Goal: Task Accomplishment & Management: Use online tool/utility

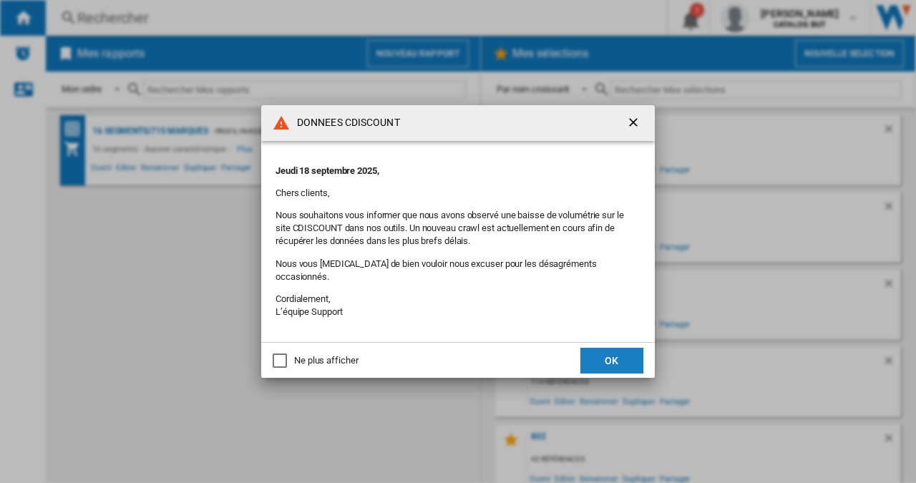
click at [610, 348] on button "OK" at bounding box center [611, 361] width 63 height 26
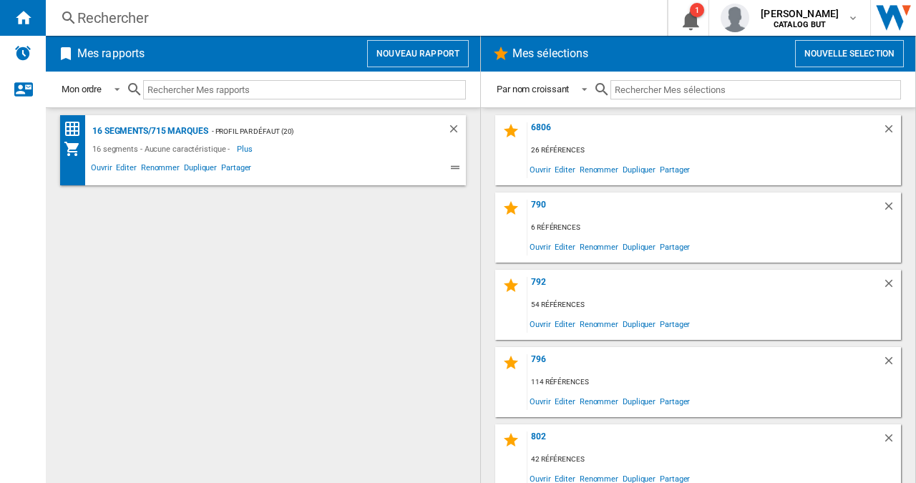
click at [401, 46] on button "Nouveau rapport" at bounding box center [418, 53] width 102 height 27
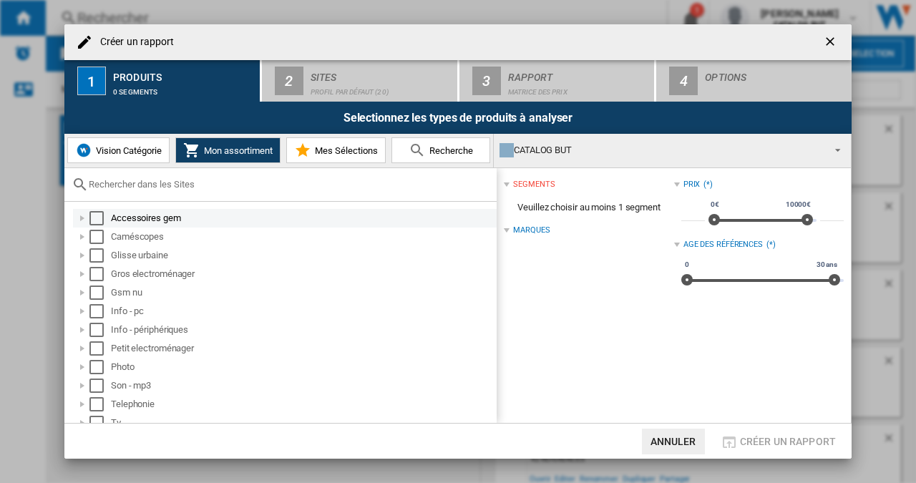
click at [97, 214] on div "Select" at bounding box center [96, 218] width 14 height 14
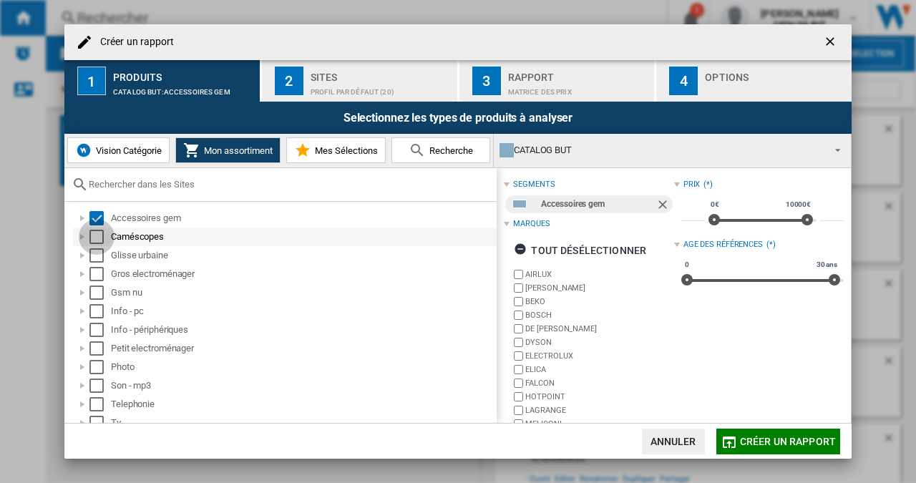
click at [99, 232] on div "Select" at bounding box center [96, 237] width 14 height 14
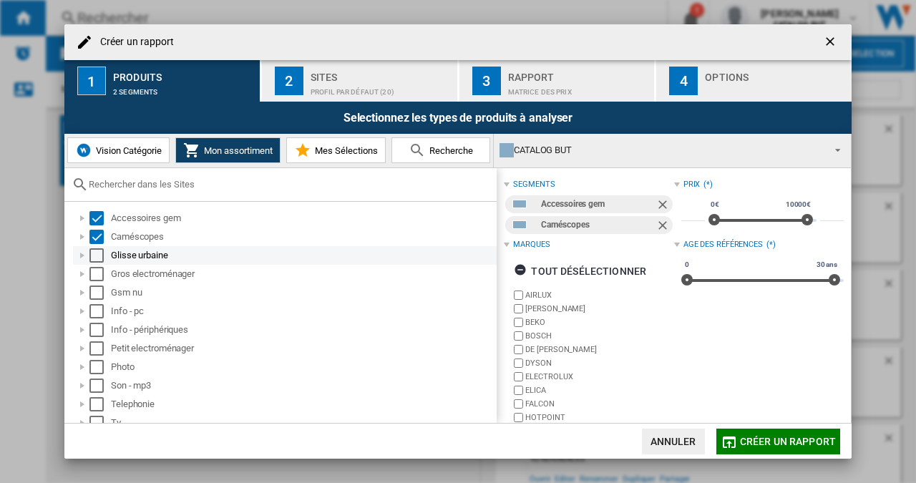
click at [99, 251] on div "Select" at bounding box center [96, 255] width 14 height 14
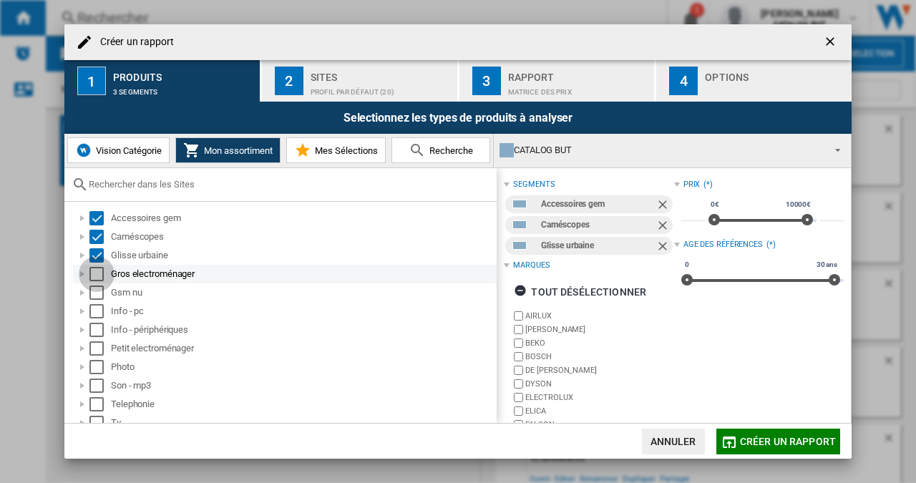
click at [99, 278] on div "Select" at bounding box center [96, 274] width 14 height 14
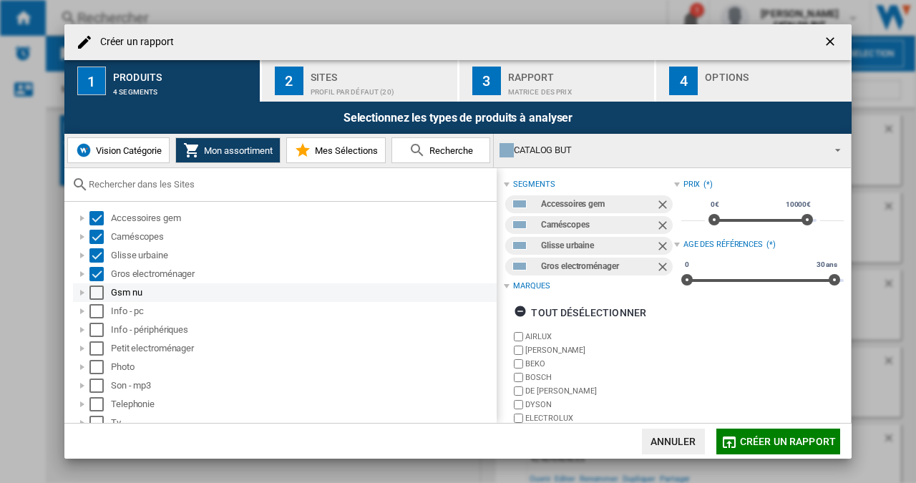
click at [99, 290] on div "Select" at bounding box center [96, 292] width 14 height 14
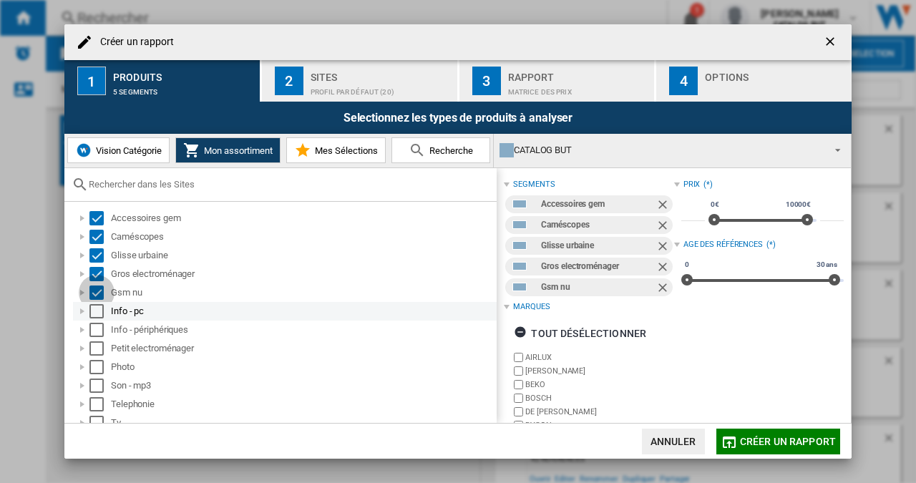
click at [96, 308] on div "Select" at bounding box center [96, 311] width 14 height 14
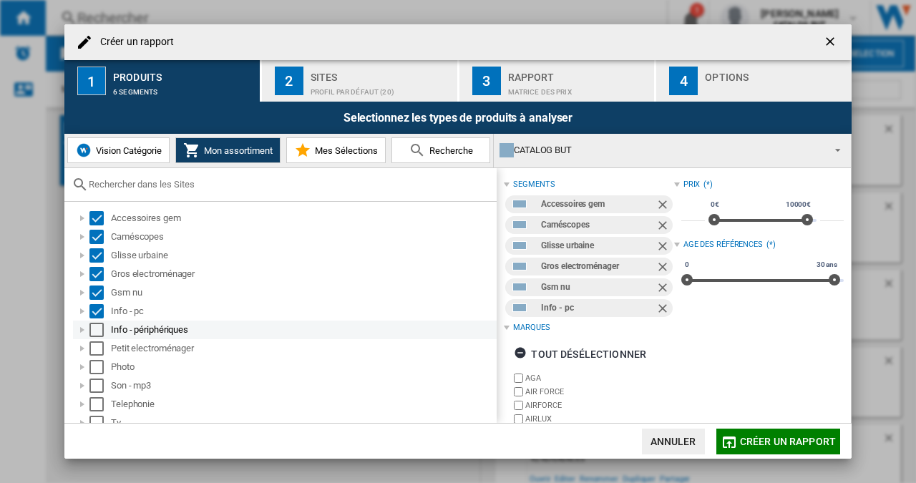
click at [97, 323] on div "Select" at bounding box center [96, 330] width 14 height 14
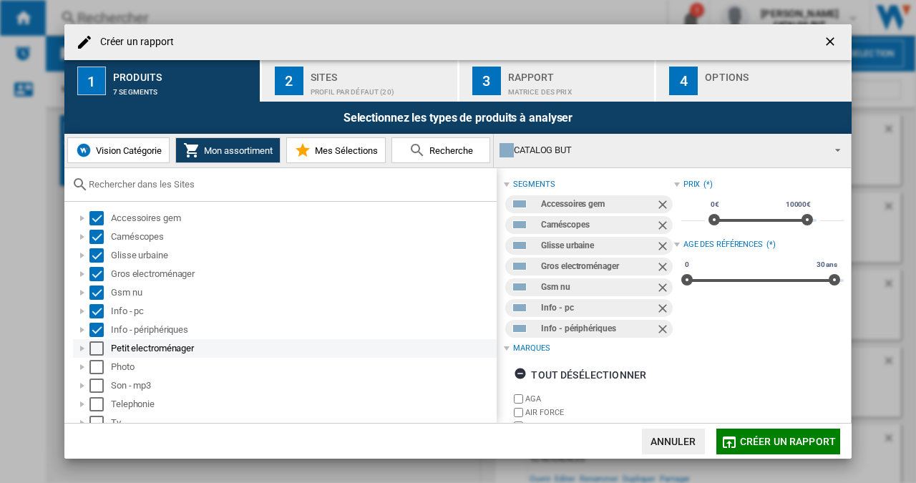
click at [96, 346] on div "Select" at bounding box center [96, 348] width 14 height 14
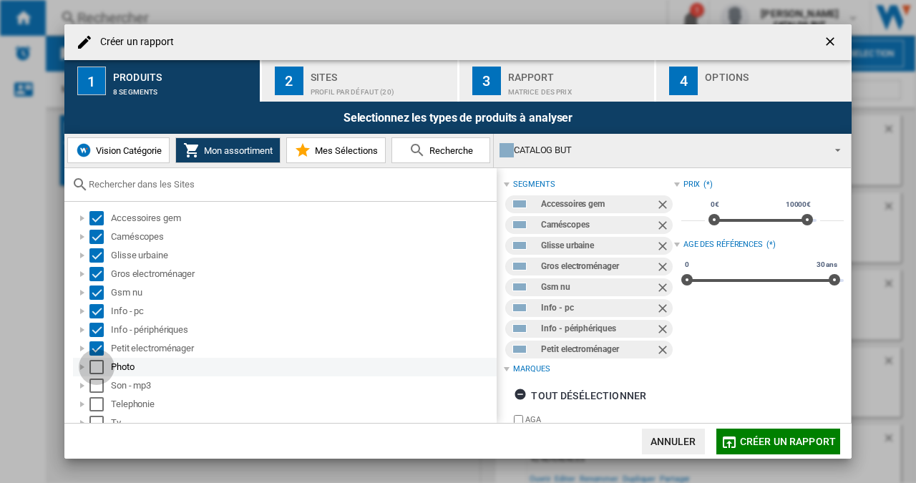
click at [99, 361] on div "Select" at bounding box center [96, 367] width 14 height 14
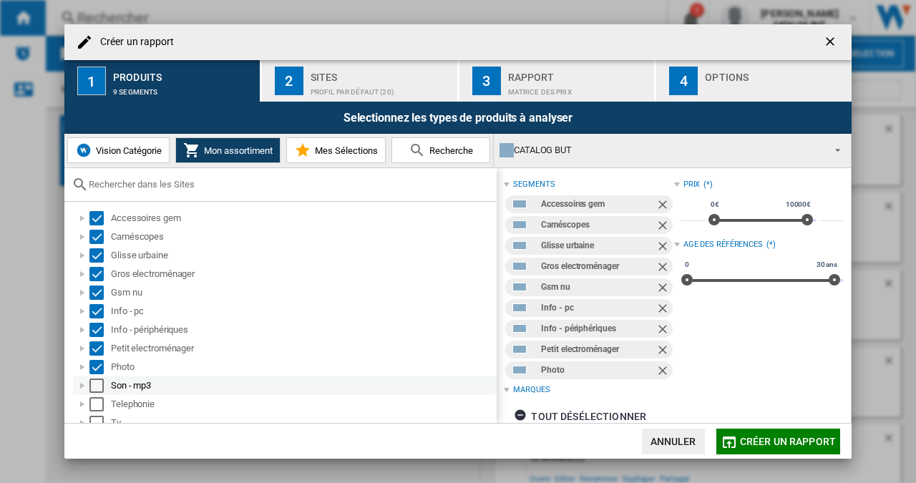
click at [100, 387] on div "Select" at bounding box center [96, 385] width 14 height 14
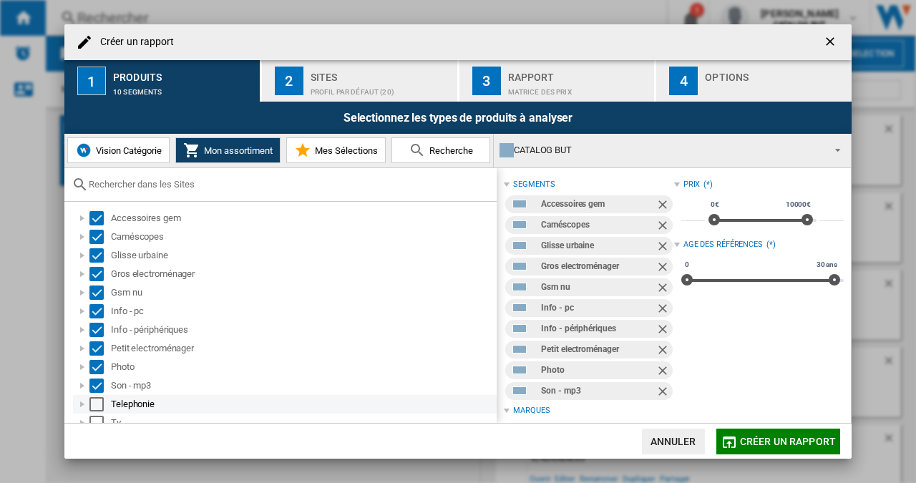
click at [100, 397] on div "Select" at bounding box center [96, 404] width 14 height 14
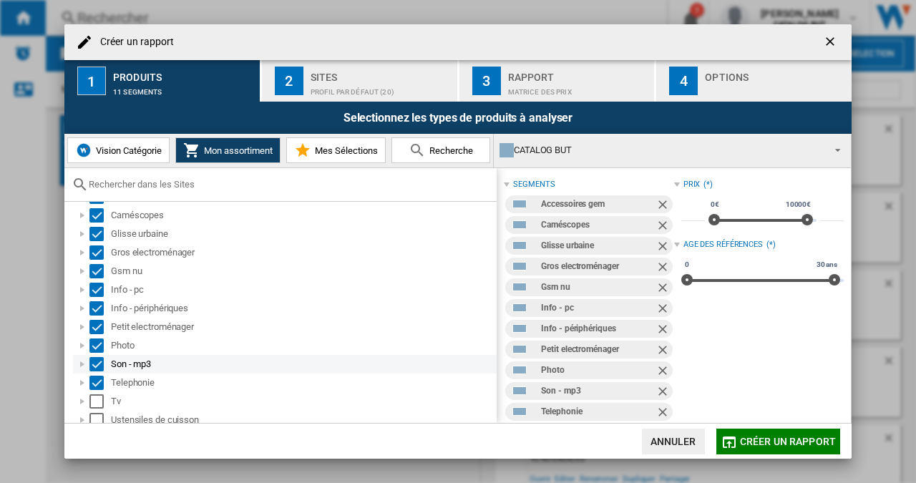
scroll to position [46, 0]
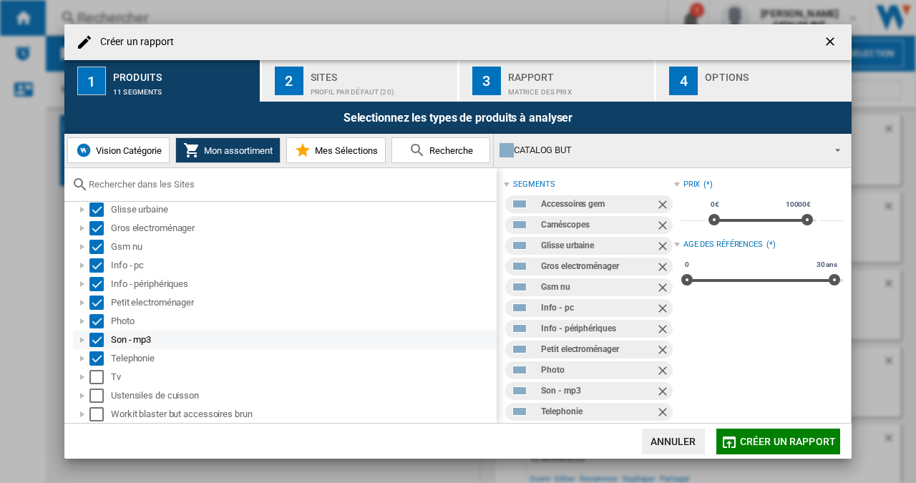
click at [98, 383] on div "Select" at bounding box center [96, 377] width 14 height 14
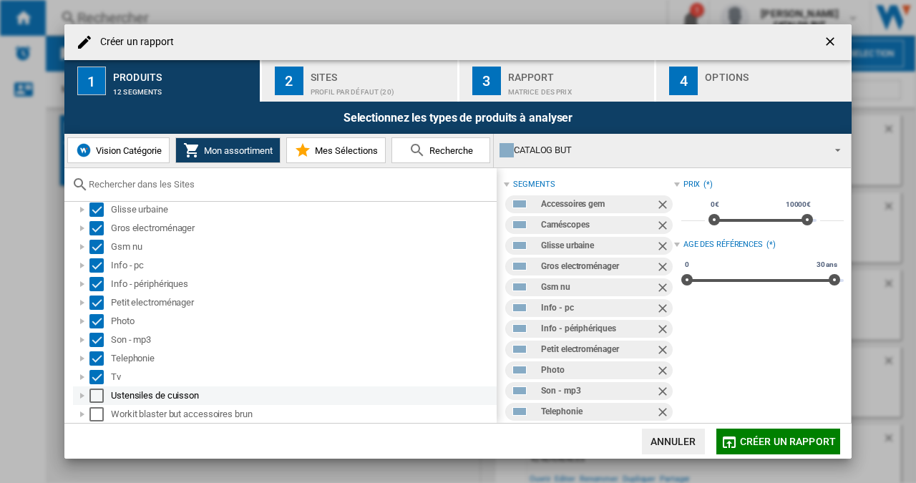
click at [97, 393] on div "Select" at bounding box center [96, 395] width 14 height 14
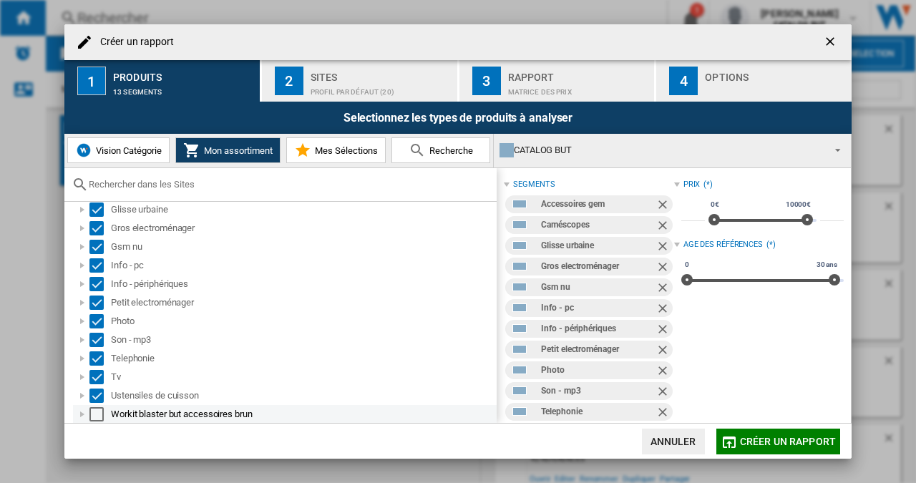
click at [97, 407] on div "Select" at bounding box center [96, 414] width 14 height 14
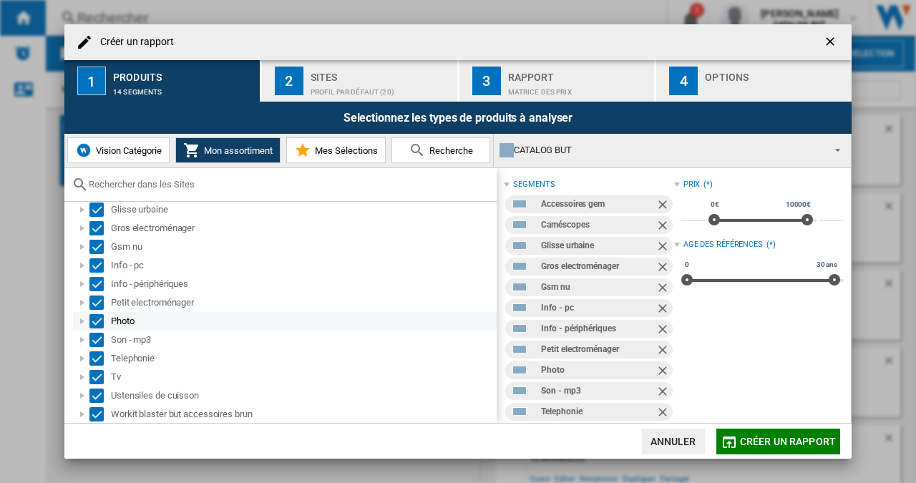
scroll to position [54, 0]
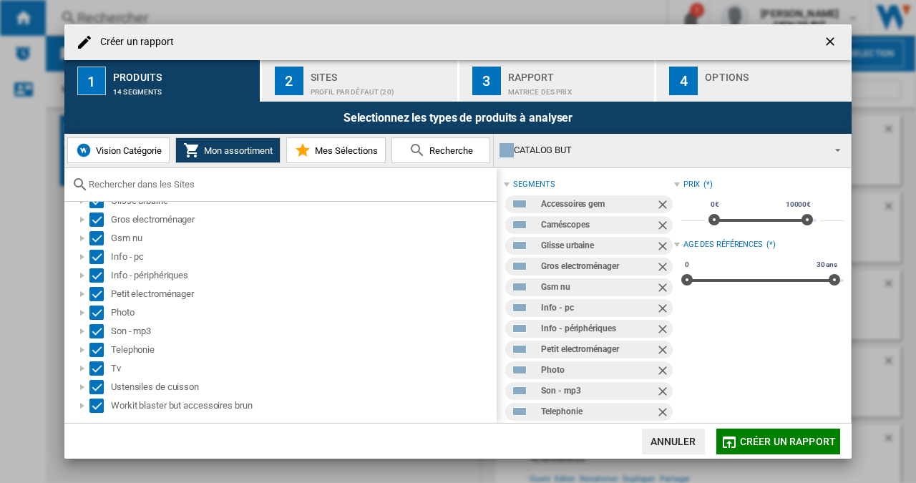
click at [346, 85] on div "Profil par défaut (20)" at bounding box center [380, 88] width 141 height 15
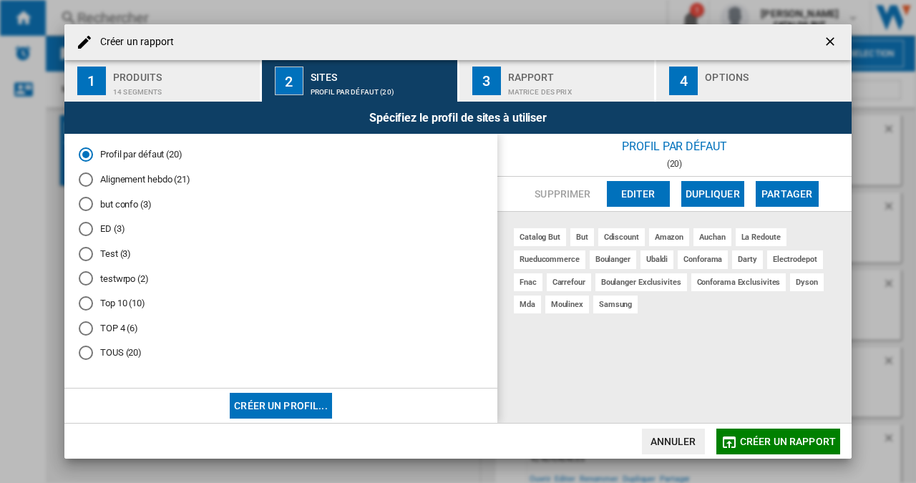
click at [128, 177] on md-radio-button "Alignement hebdo (21)" at bounding box center [281, 179] width 404 height 14
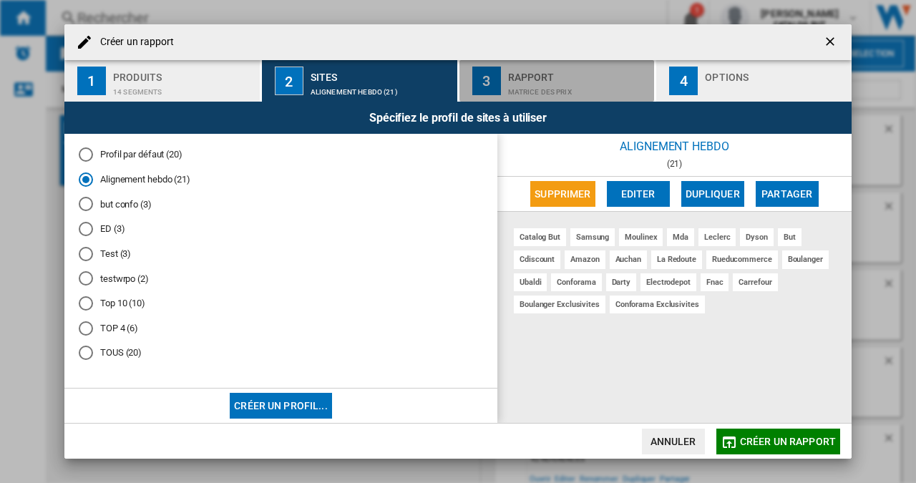
click at [505, 89] on button "3 Rapport Matrice des prix" at bounding box center [557, 80] width 197 height 41
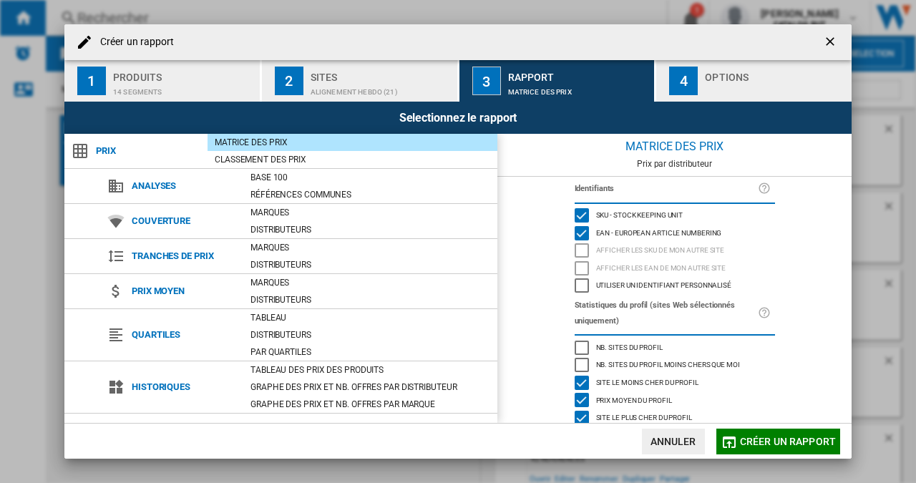
click at [733, 72] on div "Options" at bounding box center [775, 73] width 141 height 15
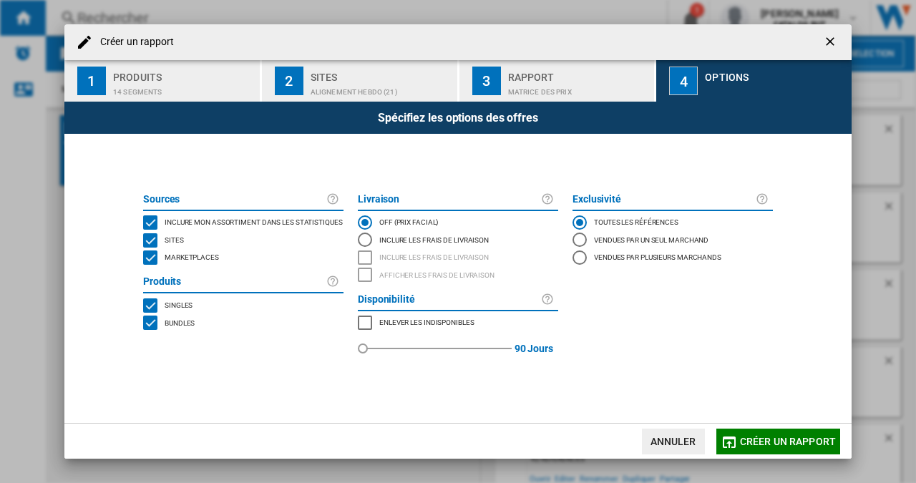
click at [162, 257] on div "Marketplaces" at bounding box center [190, 257] width 58 height 14
click at [768, 436] on span "Créer un rapport" at bounding box center [788, 441] width 96 height 11
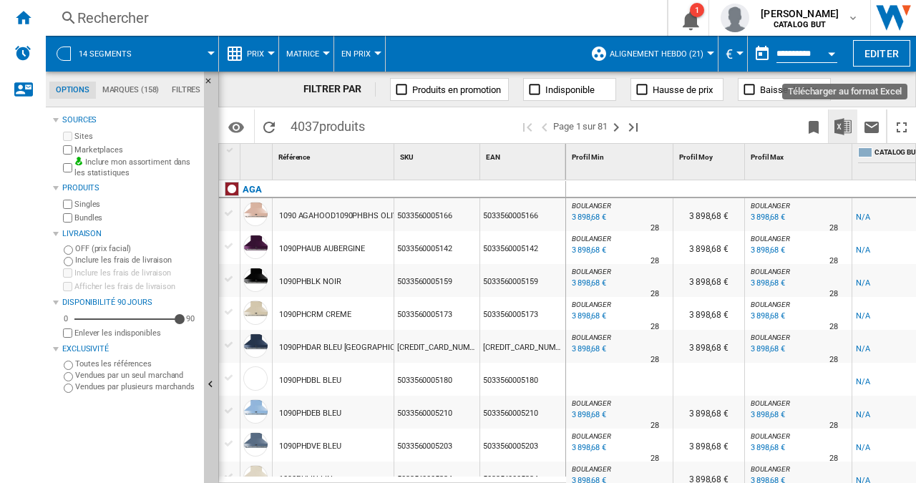
click at [841, 126] on img "Télécharger au format Excel" at bounding box center [842, 126] width 17 height 17
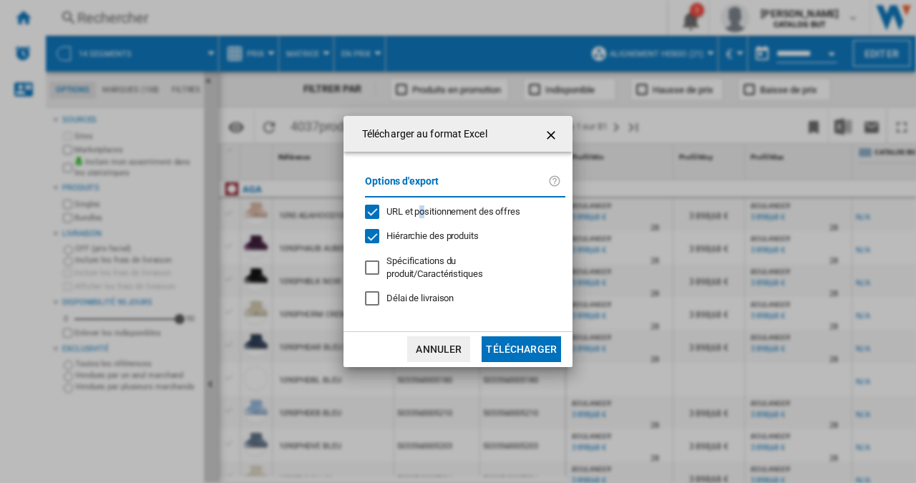
click at [423, 217] on span "URL et positionnement des offres" at bounding box center [453, 211] width 134 height 11
drag, startPoint x: 499, startPoint y: 334, endPoint x: 501, endPoint y: 327, distance: 7.3
click at [499, 336] on button "Télécharger" at bounding box center [520, 349] width 79 height 26
